Goal: Information Seeking & Learning: Learn about a topic

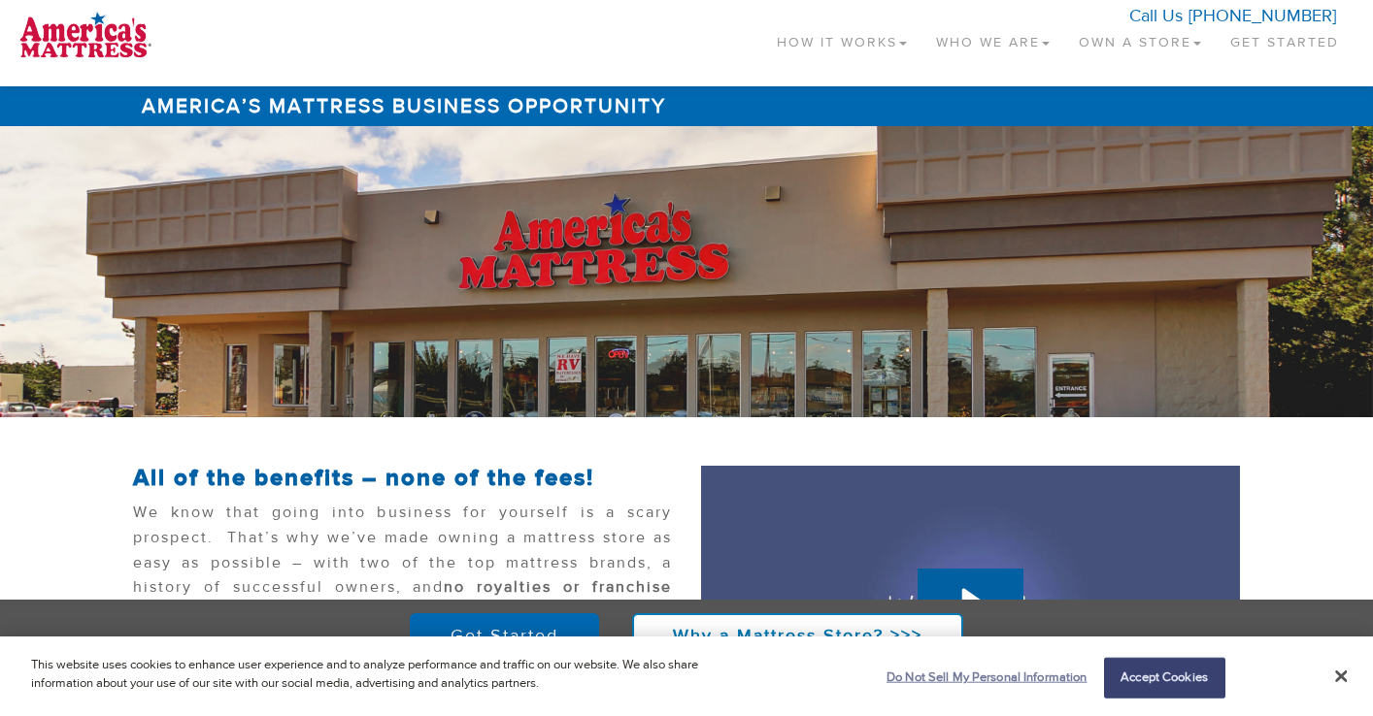
scroll to position [30, 0]
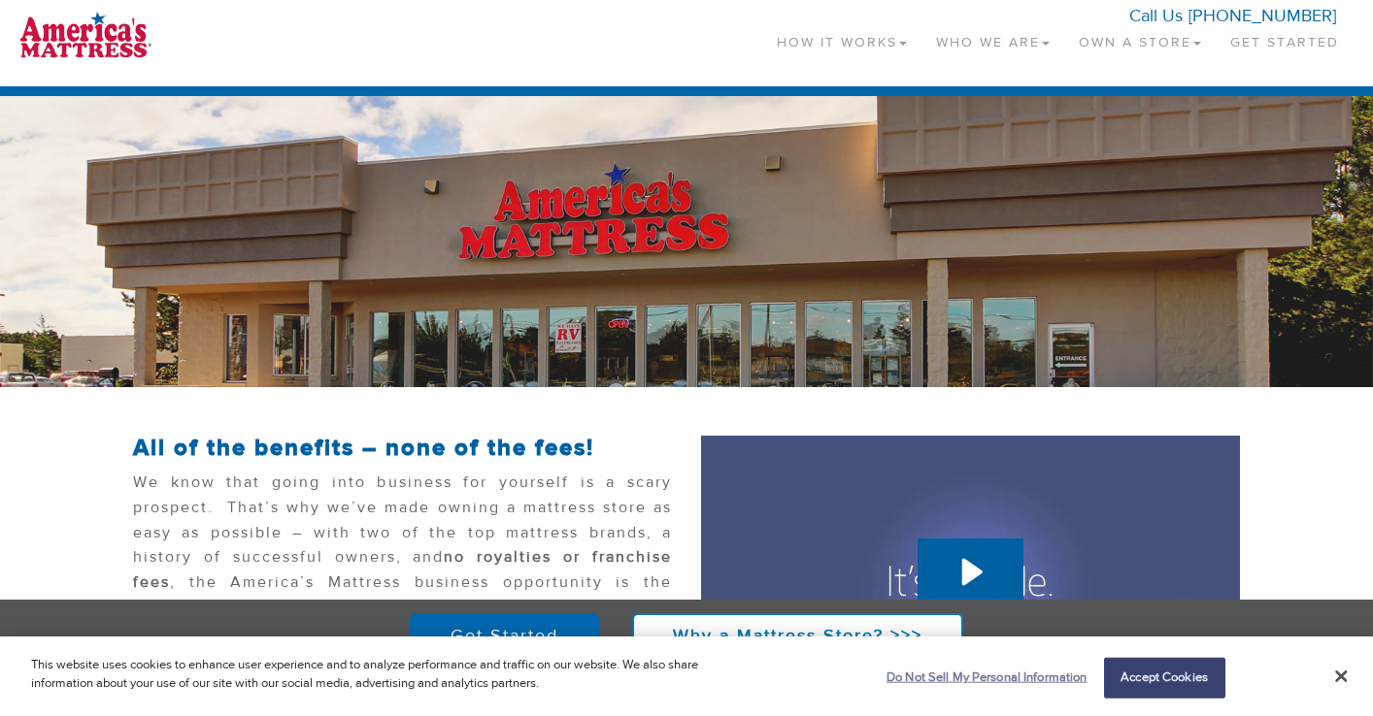
click at [927, 672] on button "Do Not Sell My Personal Information" at bounding box center [982, 678] width 211 height 39
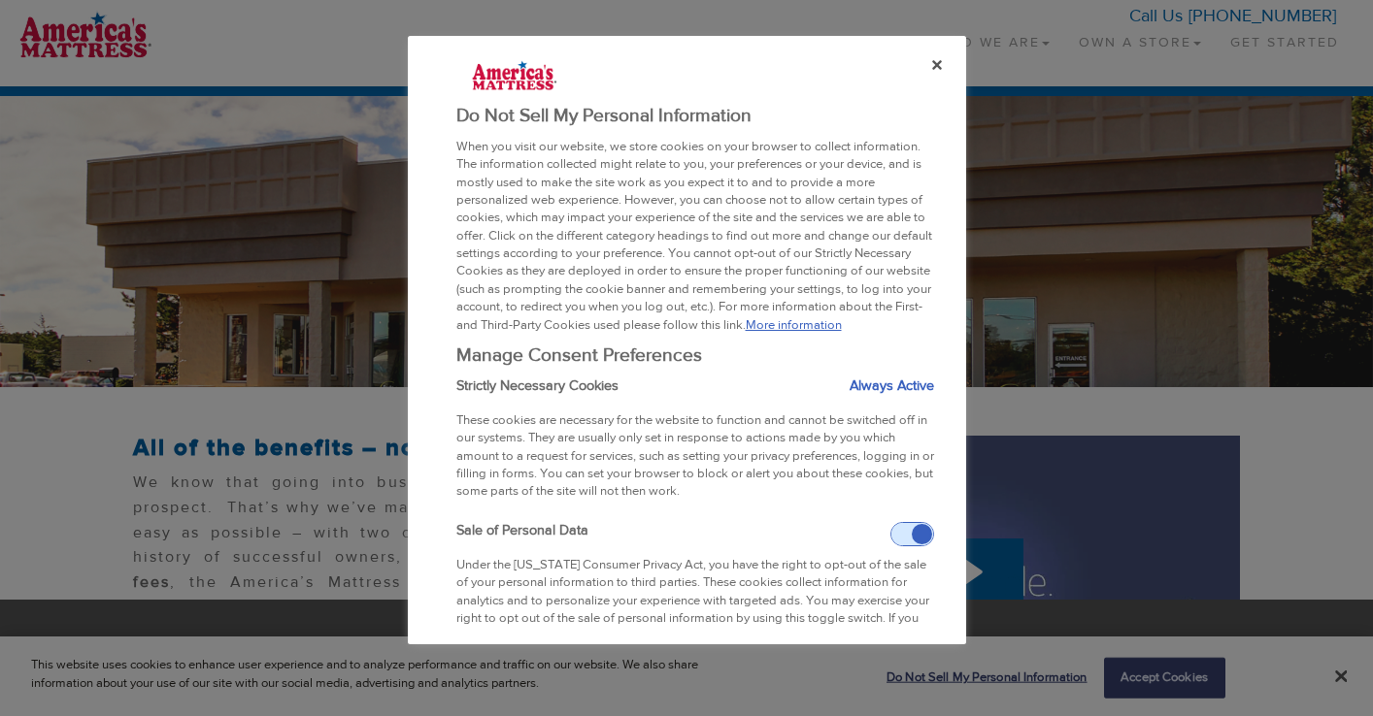
click at [891, 546] on span at bounding box center [932, 534] width 83 height 22
click at [890, 535] on input "Sale of Personal Data" at bounding box center [890, 528] width 0 height 13
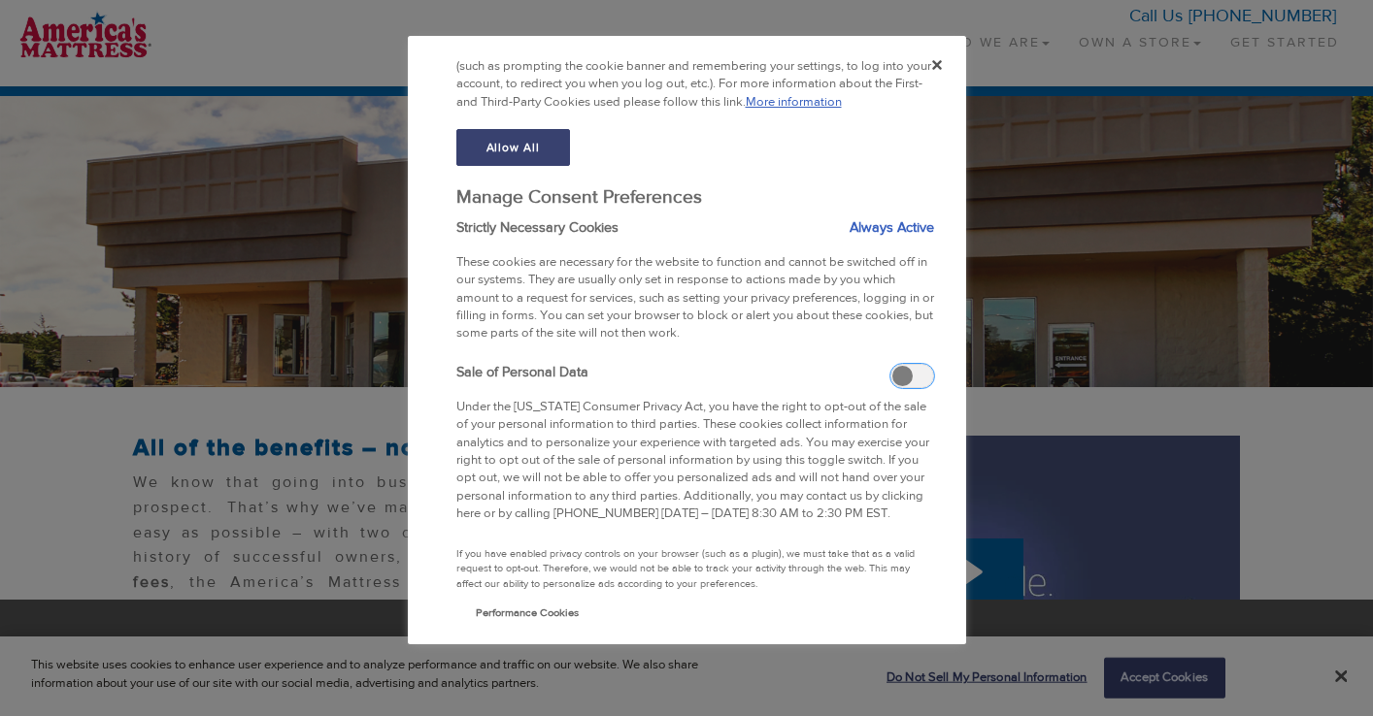
scroll to position [504, 0]
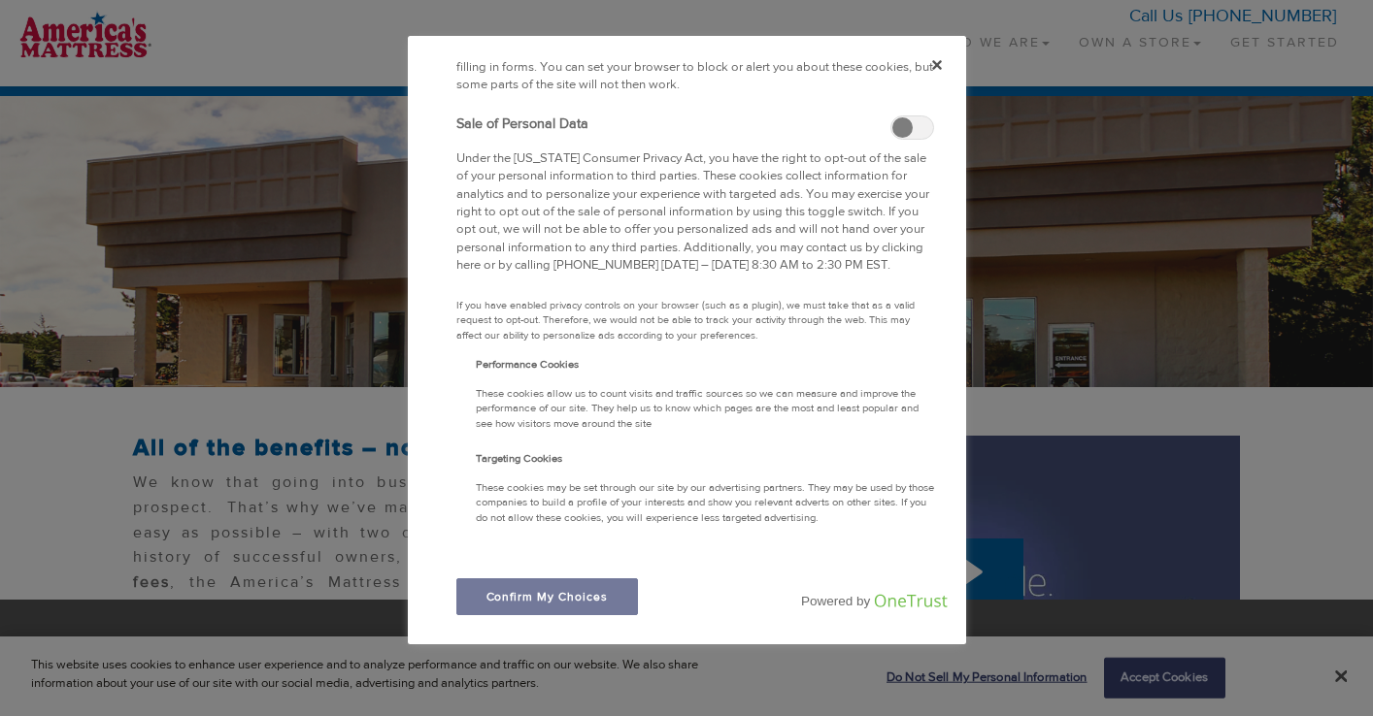
click at [558, 598] on button "Confirm My Choices" at bounding box center [547, 597] width 182 height 37
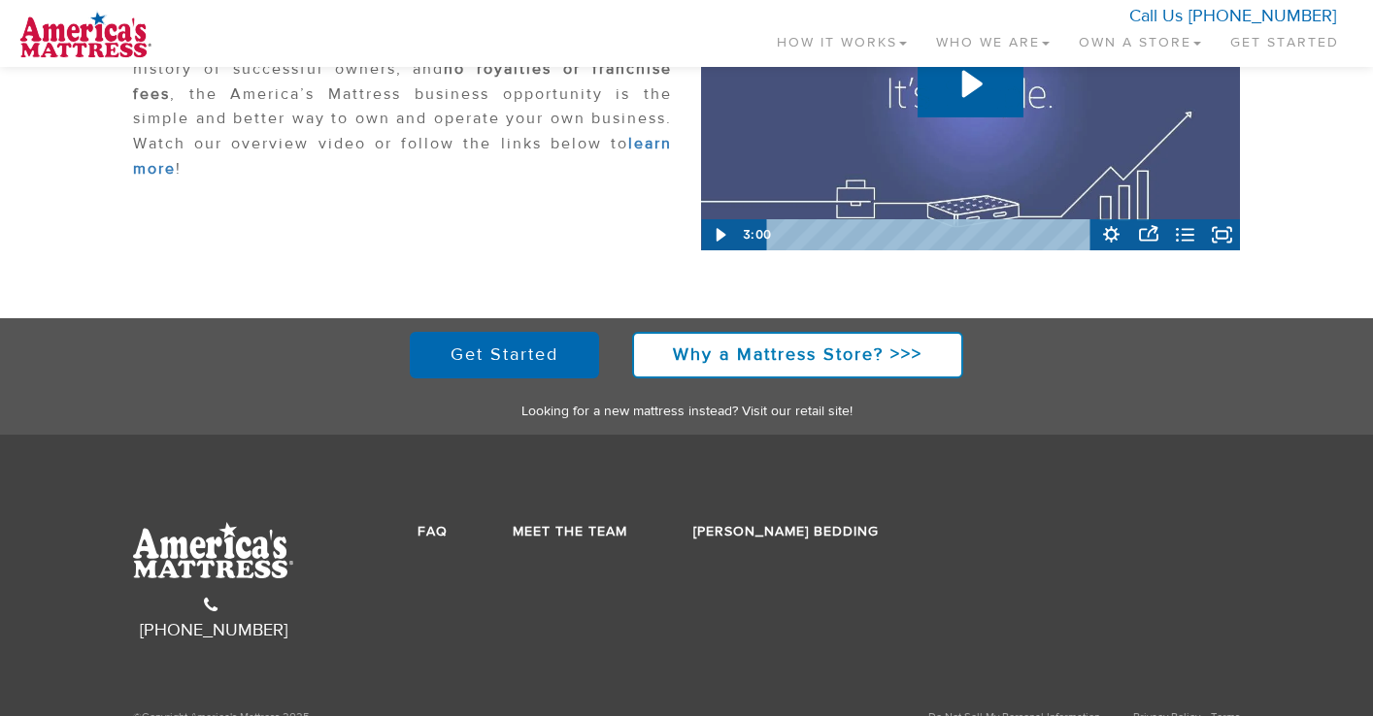
scroll to position [0, 0]
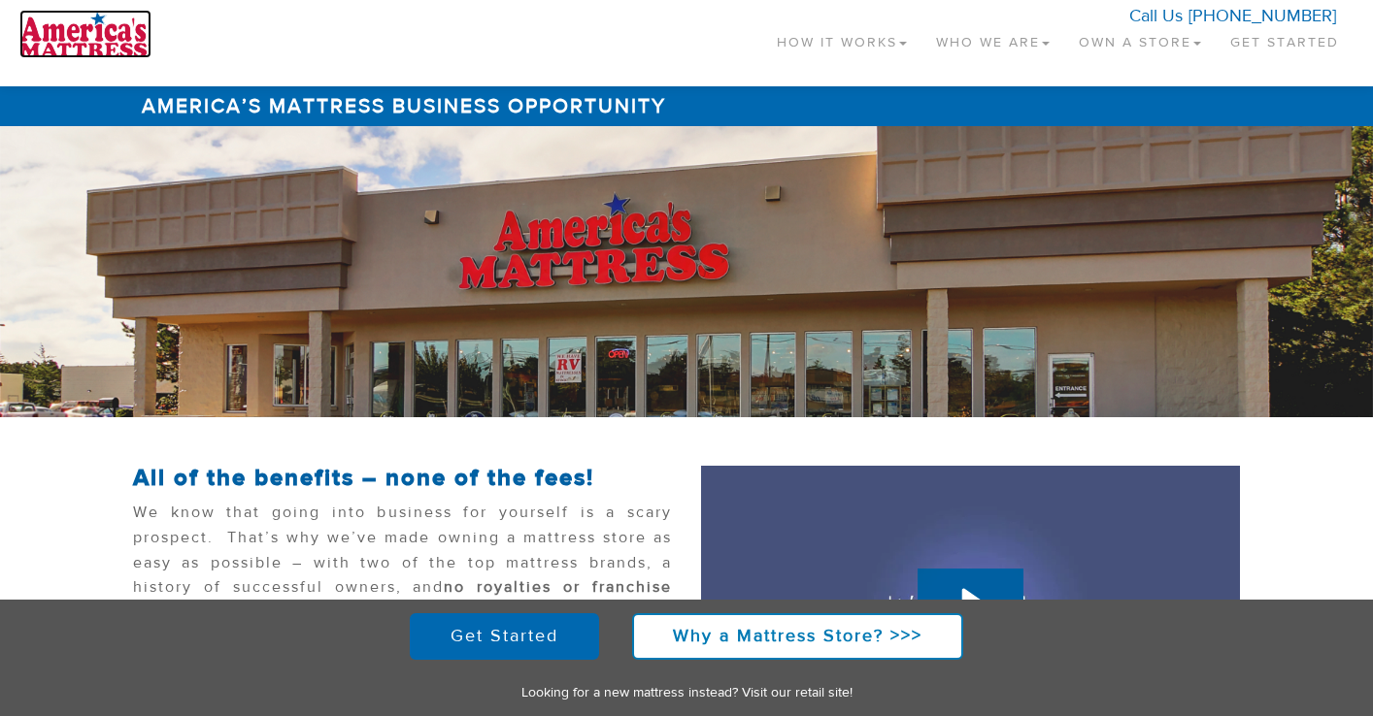
click at [100, 50] on img at bounding box center [85, 34] width 132 height 49
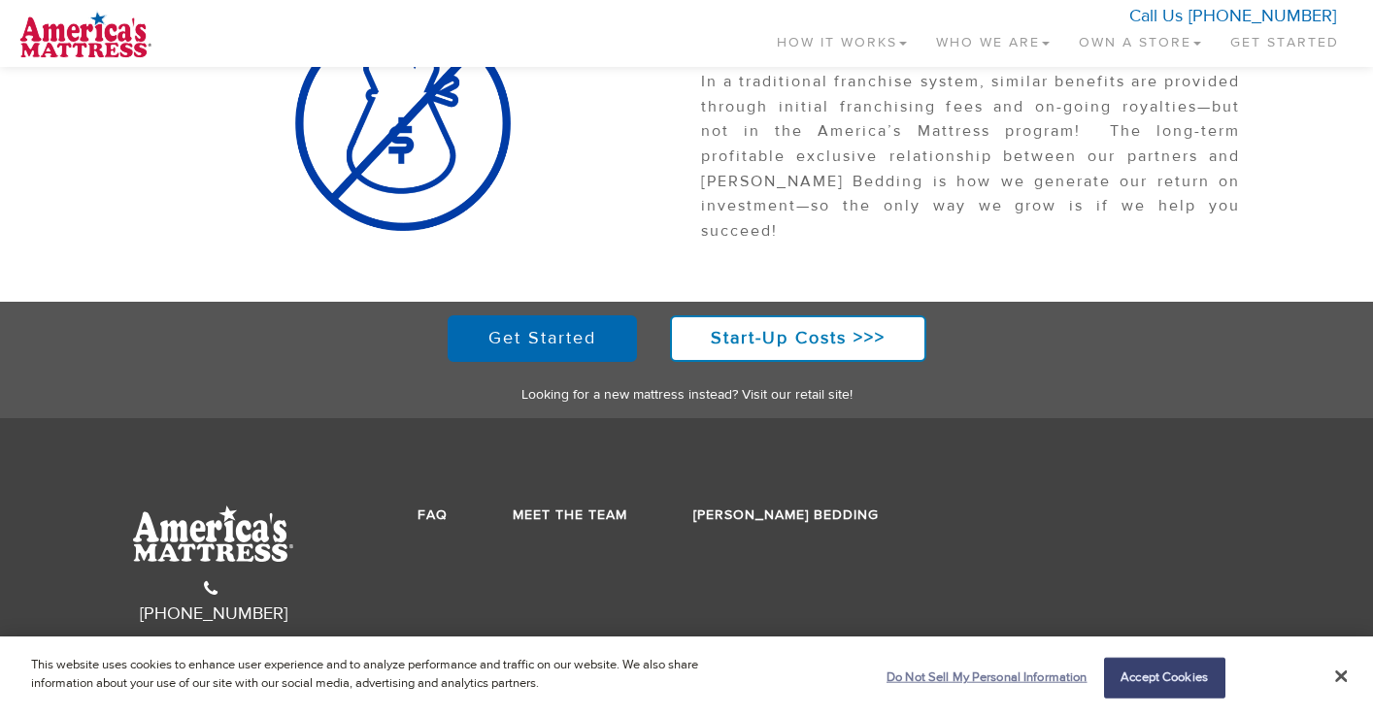
scroll to position [2126, 0]
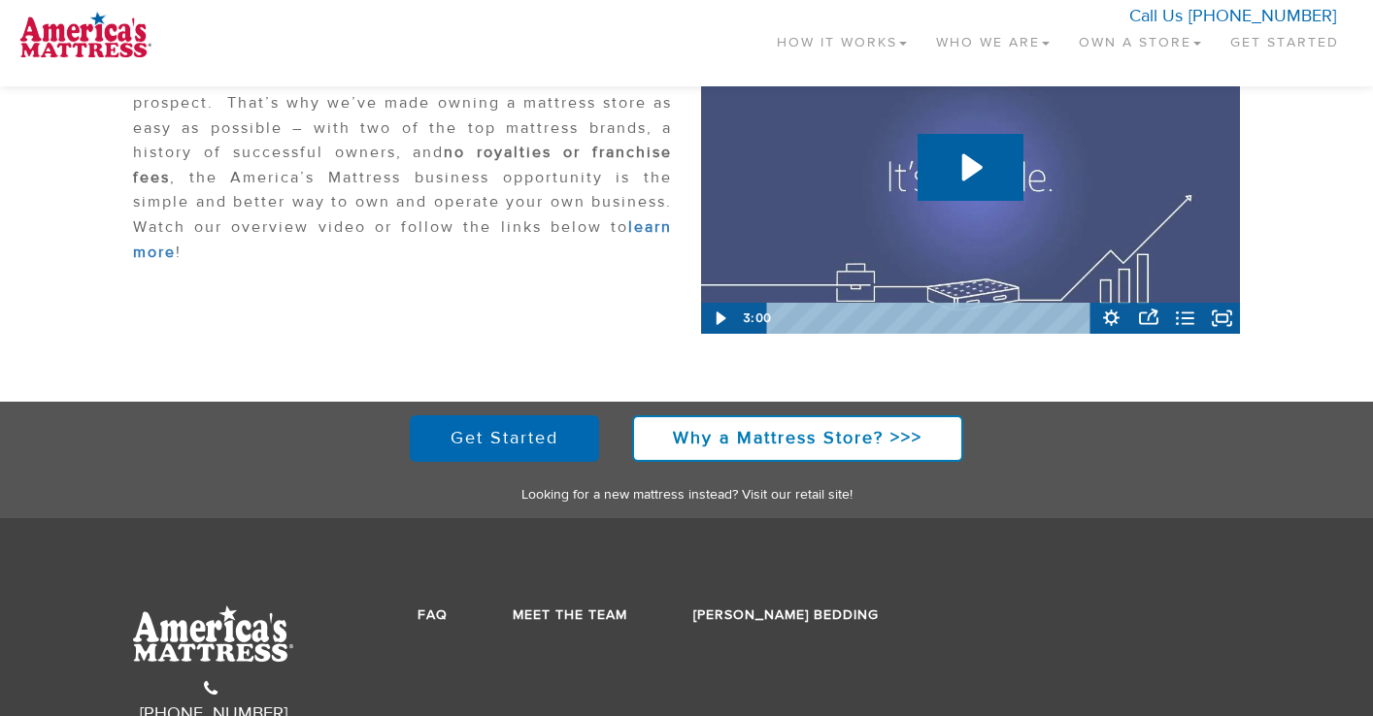
scroll to position [437, 0]
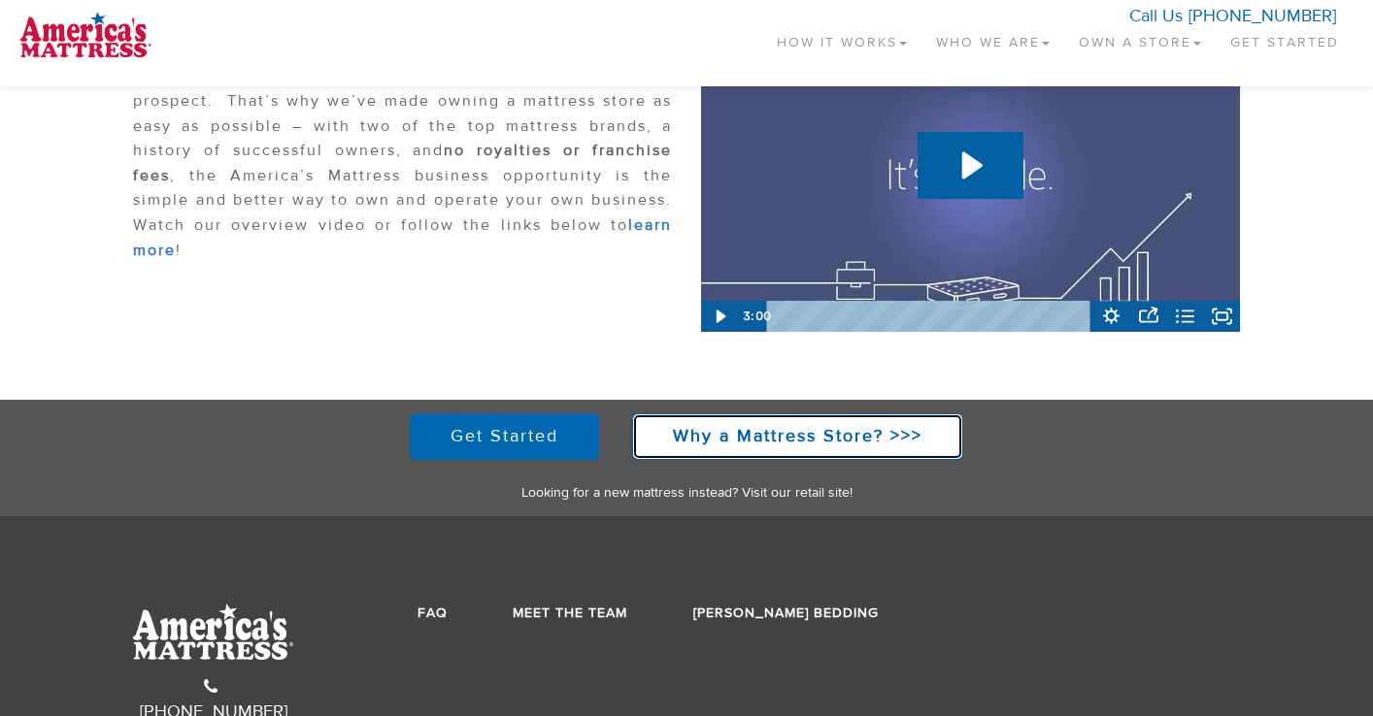
click at [743, 433] on strong "Why a Mattress Store? >>>" at bounding box center [797, 436] width 249 height 22
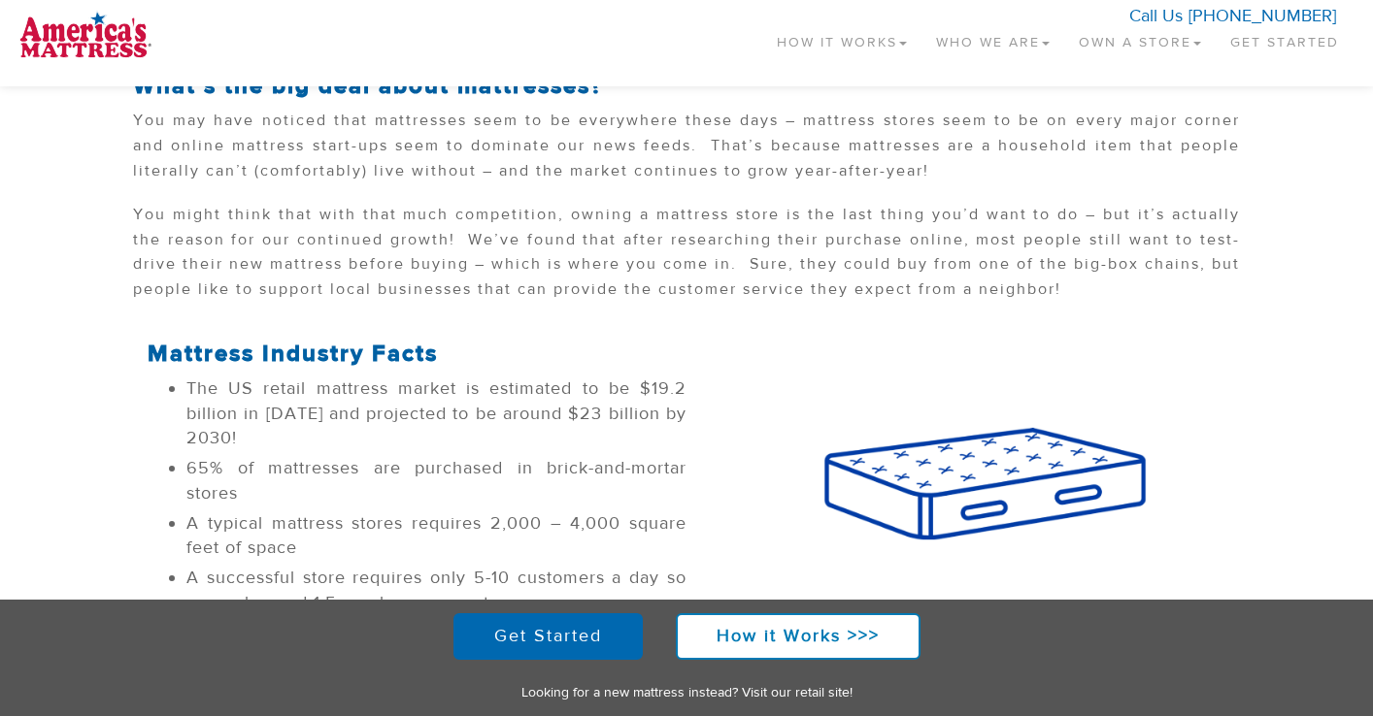
scroll to position [400, 0]
